Goal: Book appointment/travel/reservation

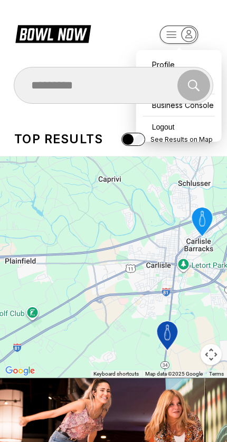
click at [191, 140] on span "See Results on Map" at bounding box center [181, 139] width 62 height 8
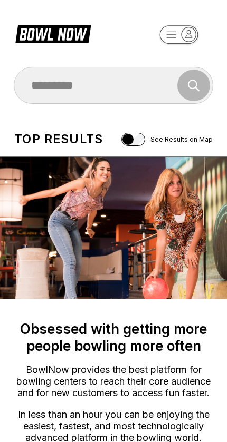
click at [140, 31] on header at bounding box center [113, 28] width 227 height 57
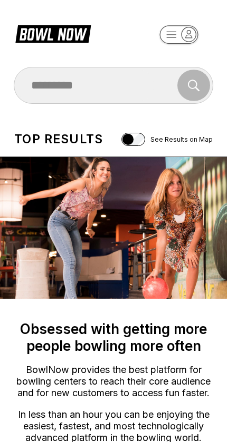
click at [92, 37] on icon at bounding box center [53, 35] width 85 height 24
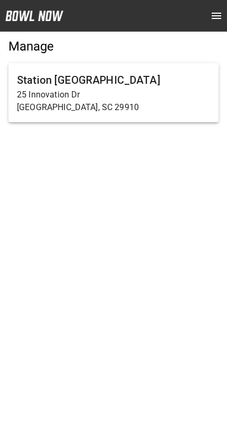
click at [168, 94] on p "25 Innovation Dr" at bounding box center [113, 95] width 193 height 13
